Goal: Task Accomplishment & Management: Use online tool/utility

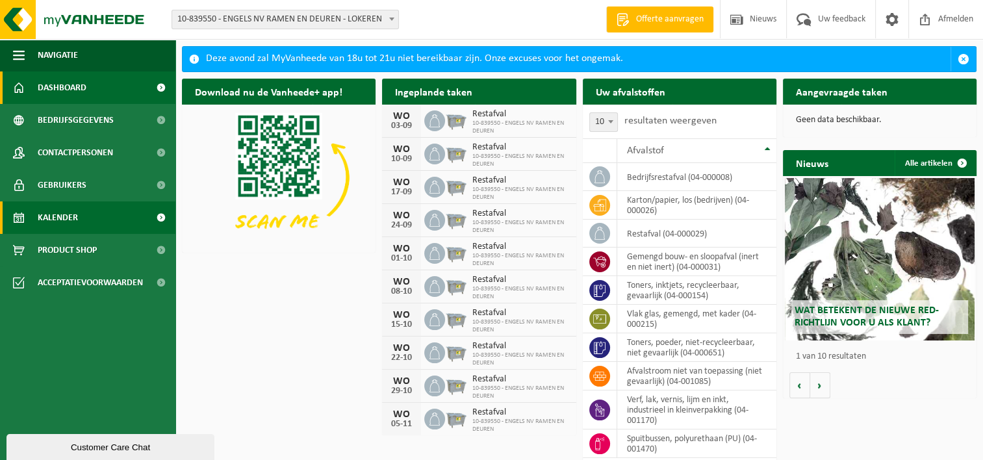
drag, startPoint x: 83, startPoint y: 213, endPoint x: 112, endPoint y: 205, distance: 29.6
click at [83, 213] on link "Kalender" at bounding box center [87, 217] width 175 height 32
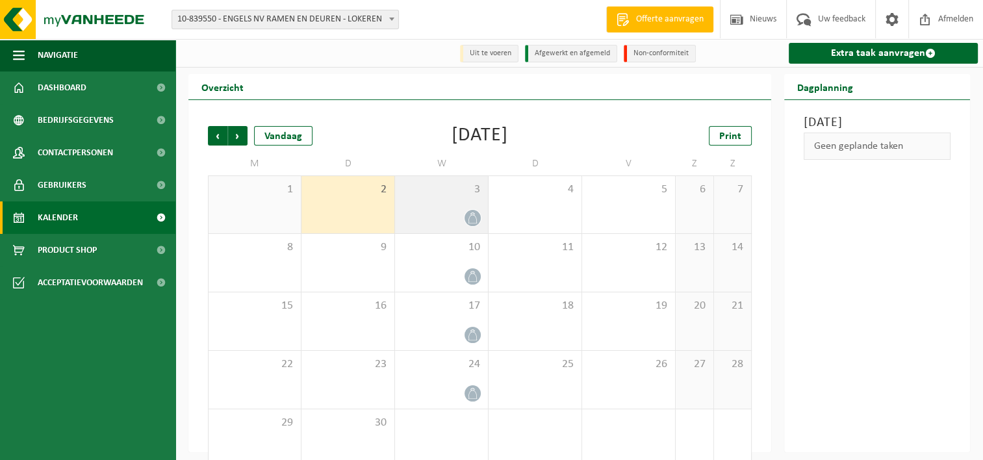
click at [436, 187] on span "3" at bounding box center [442, 190] width 80 height 14
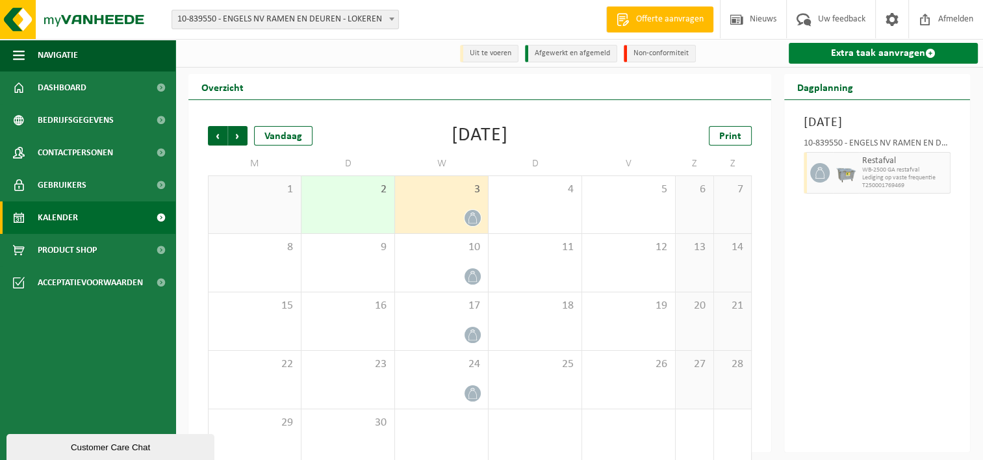
click at [879, 58] on link "Extra taak aanvragen" at bounding box center [883, 53] width 189 height 21
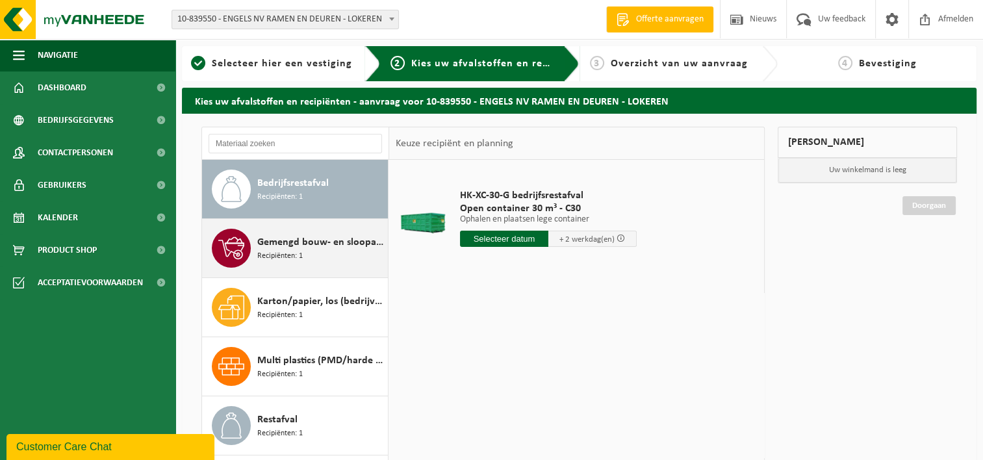
click at [304, 252] on div "Gemengd bouw- en sloopafval (inert en niet inert) Recipiënten: 1" at bounding box center [320, 248] width 127 height 39
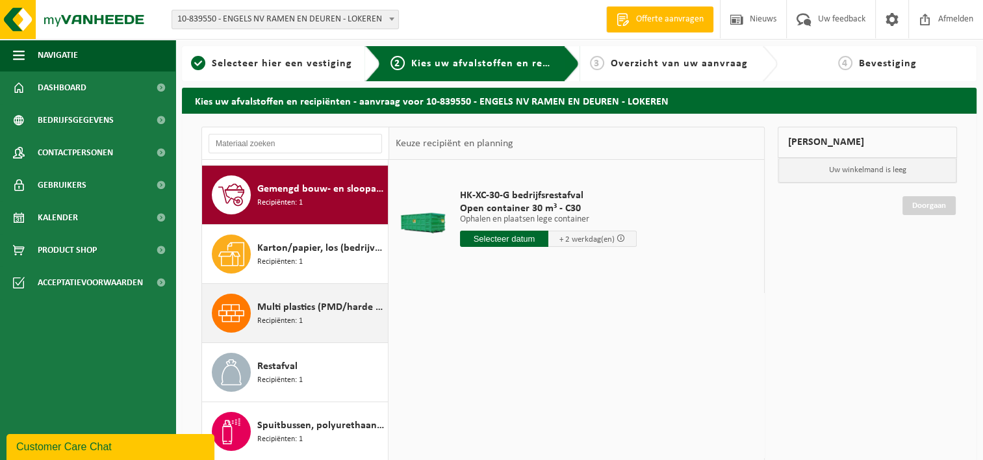
scroll to position [58, 0]
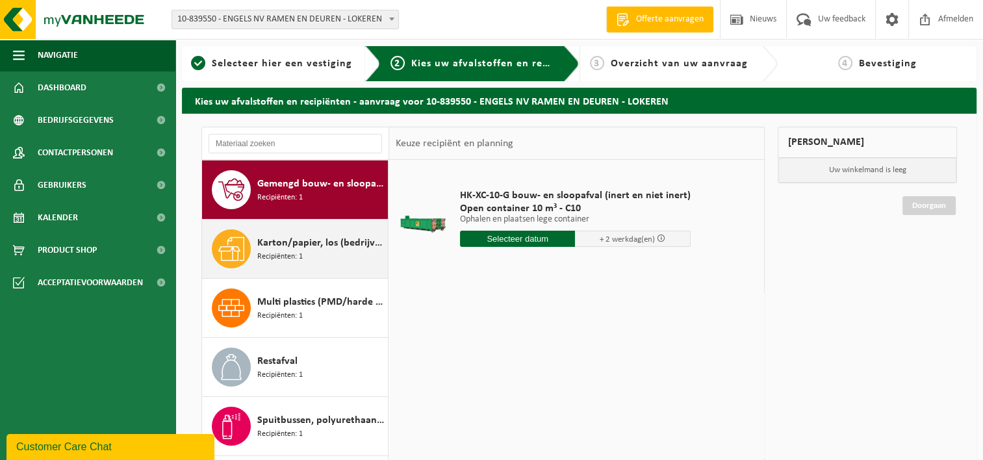
click at [317, 247] on span "Karton/papier, los (bedrijven)" at bounding box center [320, 243] width 127 height 16
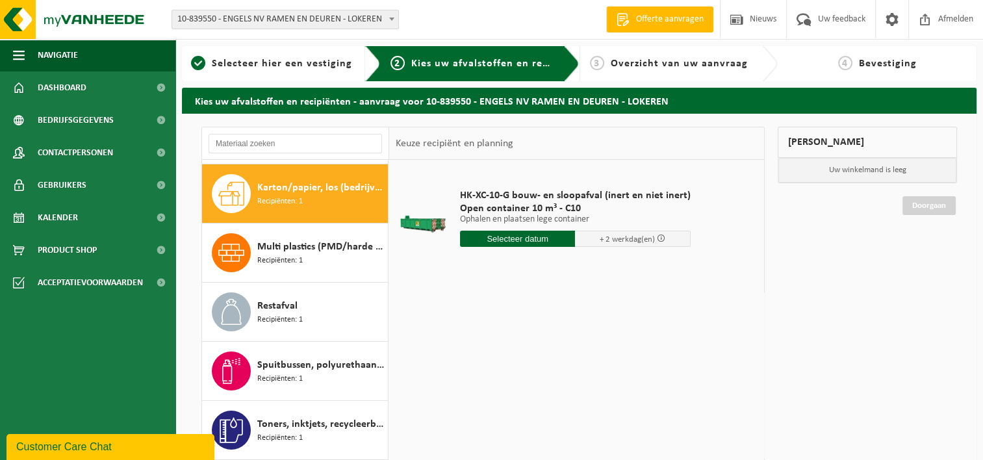
scroll to position [118, 0]
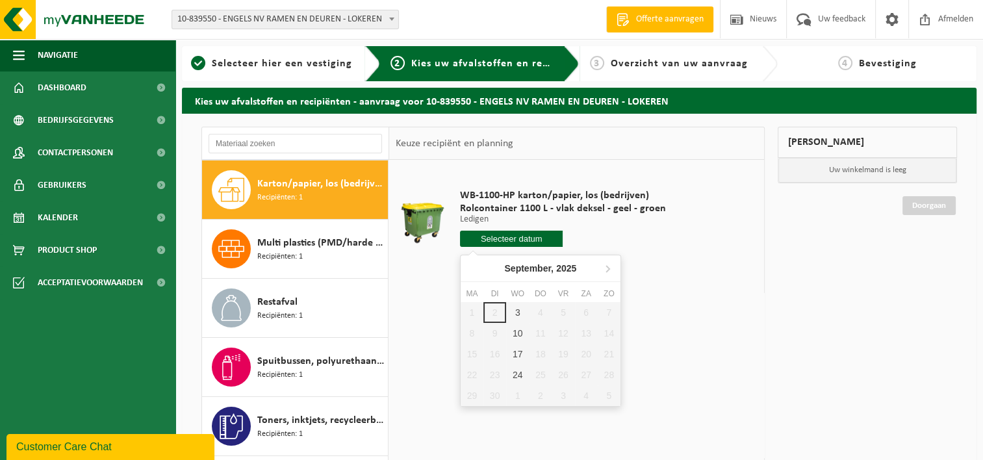
click at [506, 239] on input "text" at bounding box center [511, 239] width 103 height 16
click at [513, 312] on div "3" at bounding box center [517, 312] width 23 height 21
type input "Van 2025-09-03"
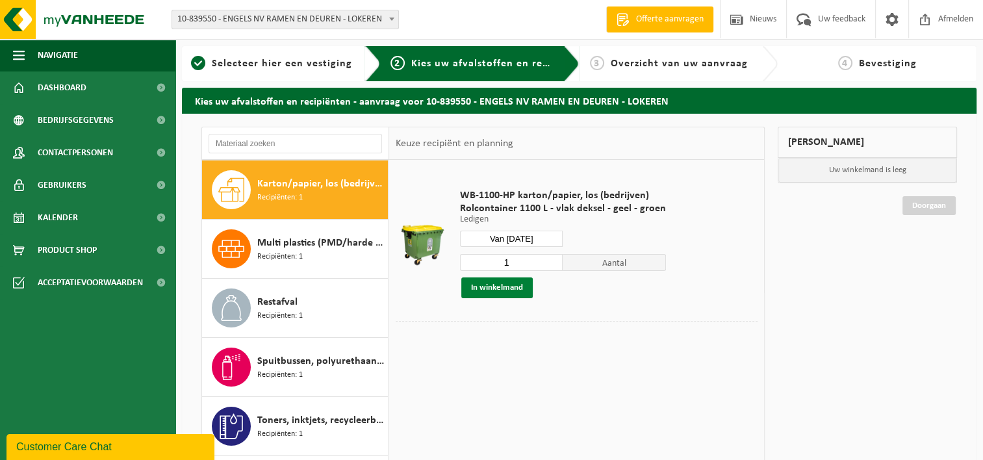
click at [484, 289] on button "In winkelmand" at bounding box center [496, 288] width 71 height 21
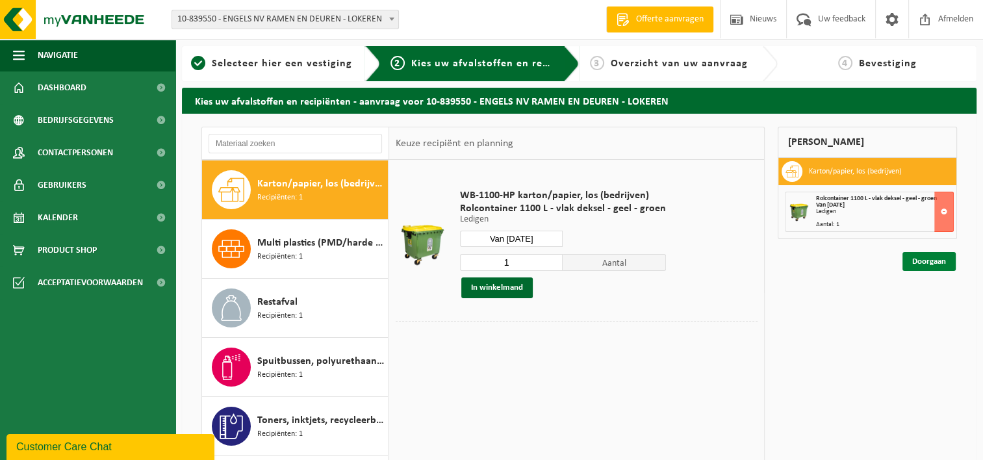
click at [953, 262] on link "Doorgaan" at bounding box center [929, 261] width 53 height 19
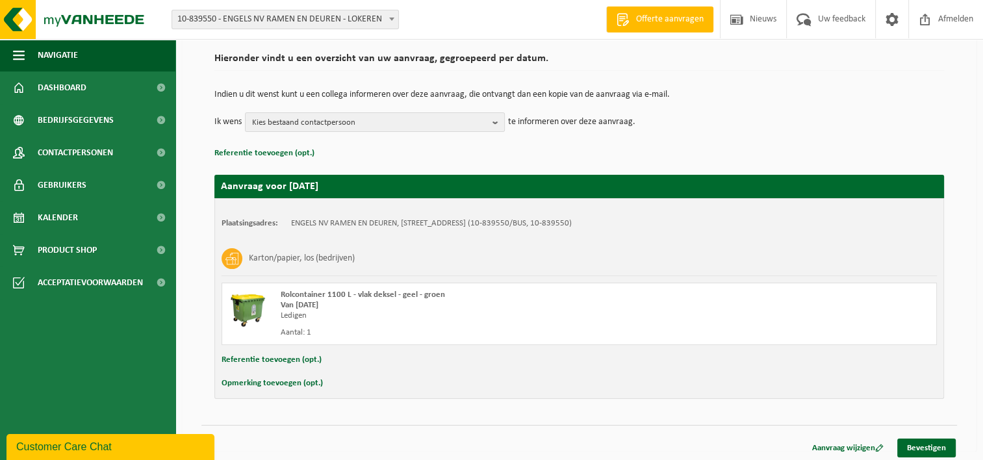
scroll to position [96, 0]
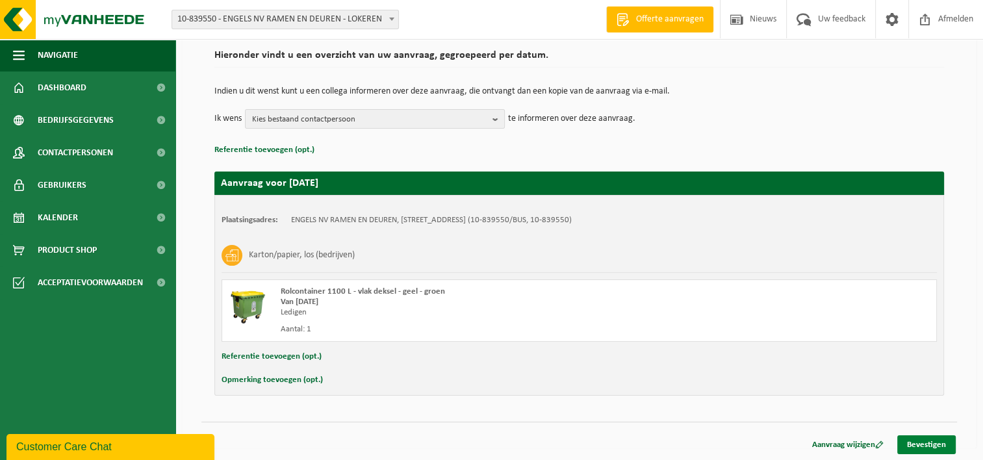
click at [934, 443] on link "Bevestigen" at bounding box center [927, 444] width 58 height 19
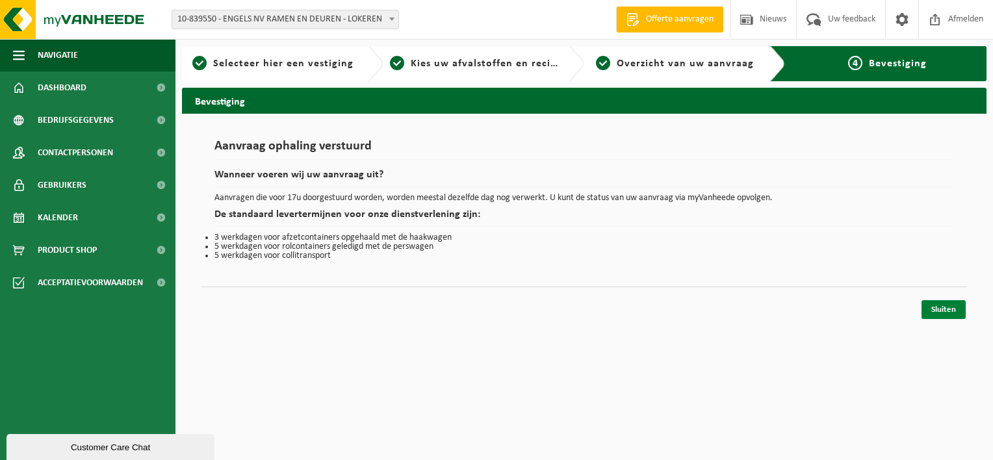
click at [946, 307] on link "Sluiten" at bounding box center [944, 309] width 44 height 19
